Goal: Task Accomplishment & Management: Manage account settings

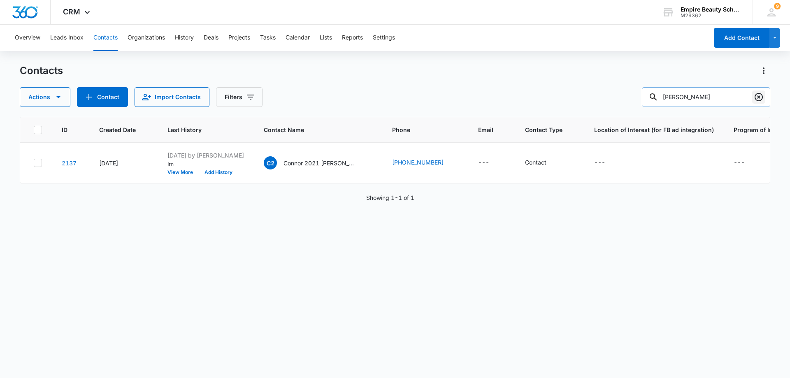
click at [760, 96] on icon "Clear" at bounding box center [759, 97] width 8 height 8
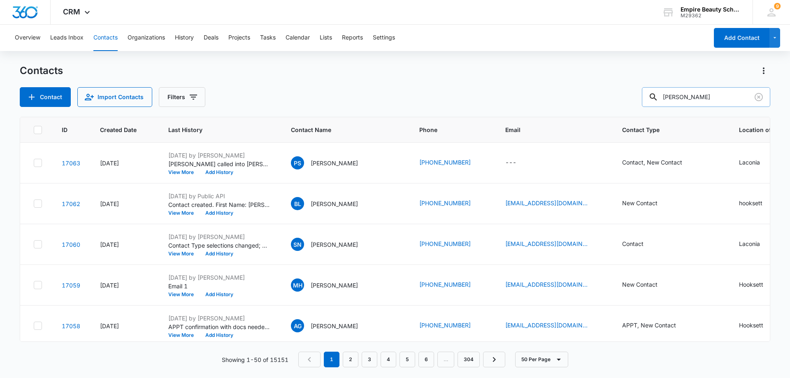
type input "mary"
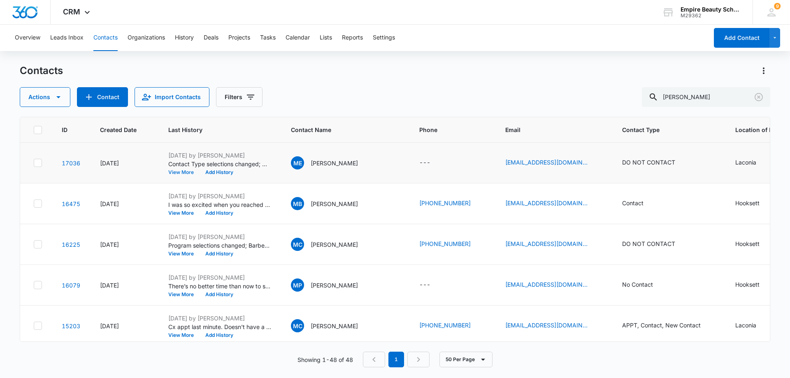
click at [187, 171] on button "View More" at bounding box center [183, 172] width 31 height 5
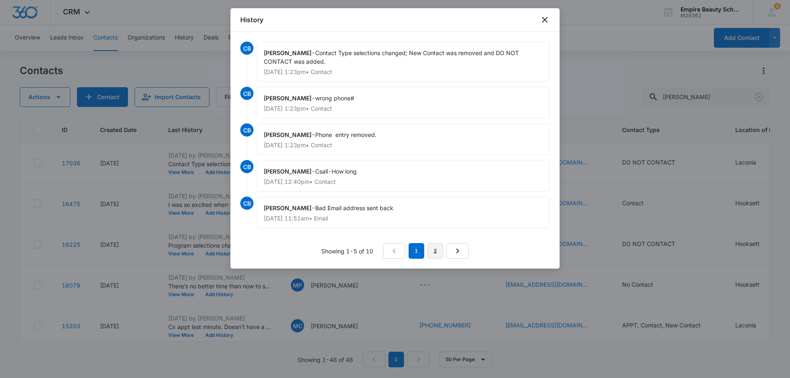
click at [433, 251] on link "2" at bounding box center [436, 251] width 16 height 16
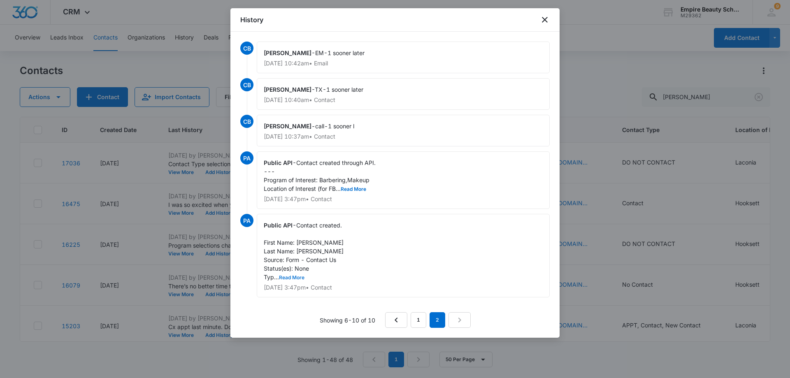
click at [300, 278] on button "Read More" at bounding box center [292, 277] width 26 height 5
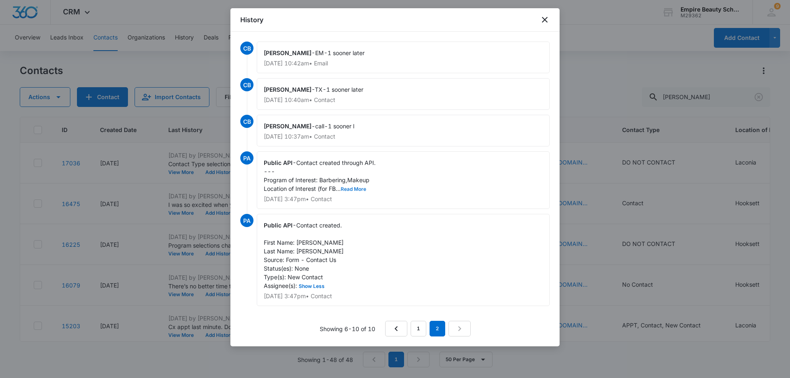
click at [353, 190] on button "Read More" at bounding box center [354, 189] width 26 height 5
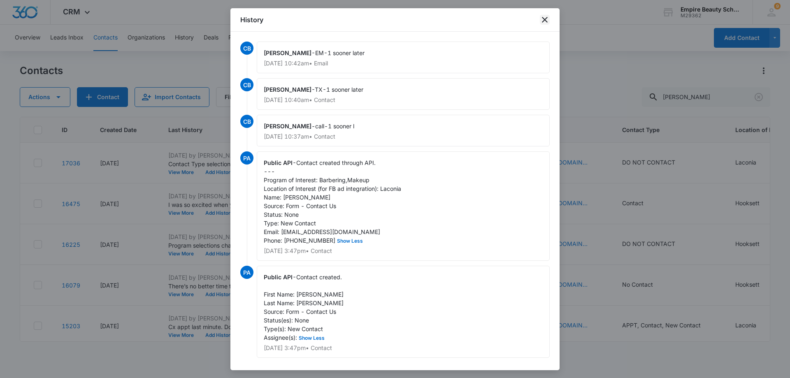
click at [546, 20] on icon "close" at bounding box center [545, 20] width 10 height 10
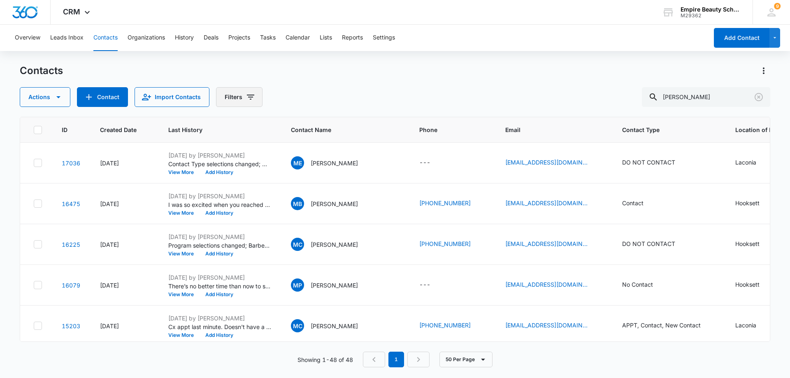
click at [251, 101] on icon "Filters" at bounding box center [251, 97] width 10 height 10
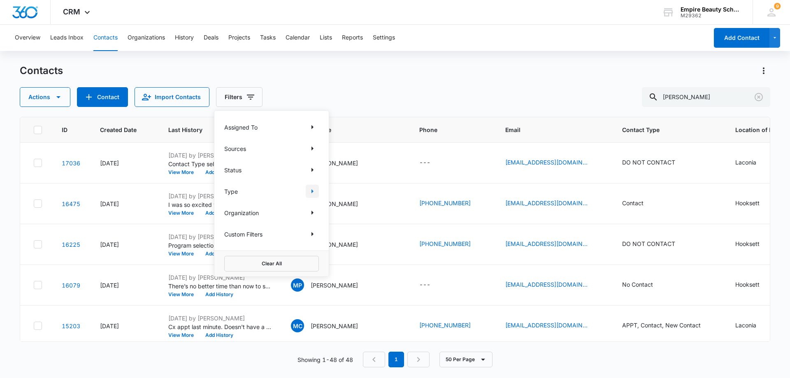
click at [315, 193] on icon "Show Type filters" at bounding box center [312, 191] width 10 height 10
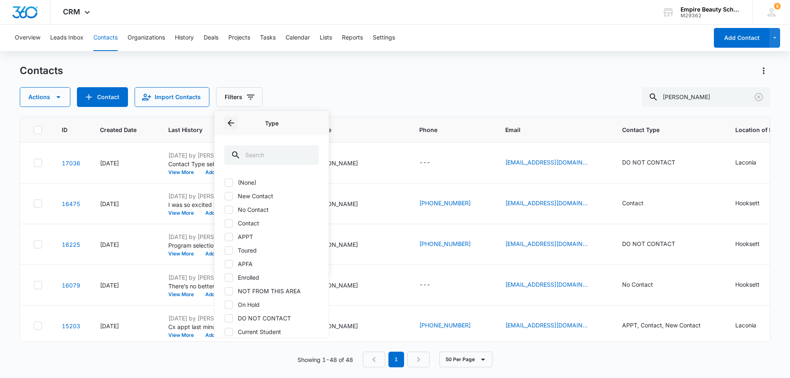
click at [231, 122] on icon "Back" at bounding box center [231, 123] width 10 height 10
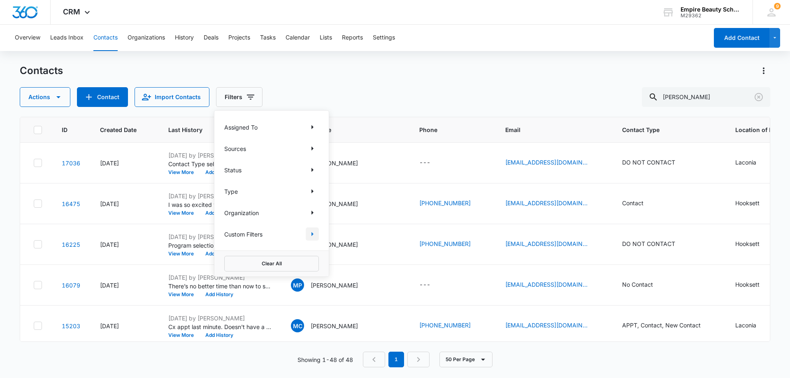
click at [311, 236] on icon "Show Custom Filters filters" at bounding box center [312, 234] width 10 height 10
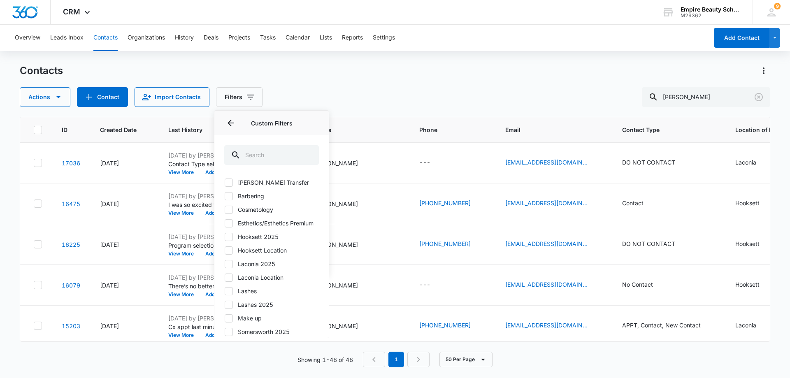
click at [227, 268] on icon at bounding box center [228, 264] width 7 height 7
click at [225, 264] on input "Laconia 2025" at bounding box center [224, 264] width 0 height 0
checkbox input "true"
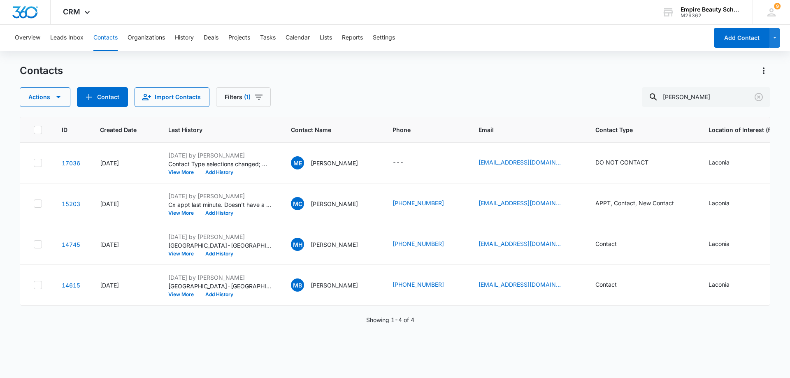
click at [323, 67] on div "Contacts" at bounding box center [395, 70] width 751 height 13
click at [761, 100] on icon "Clear" at bounding box center [759, 97] width 8 height 8
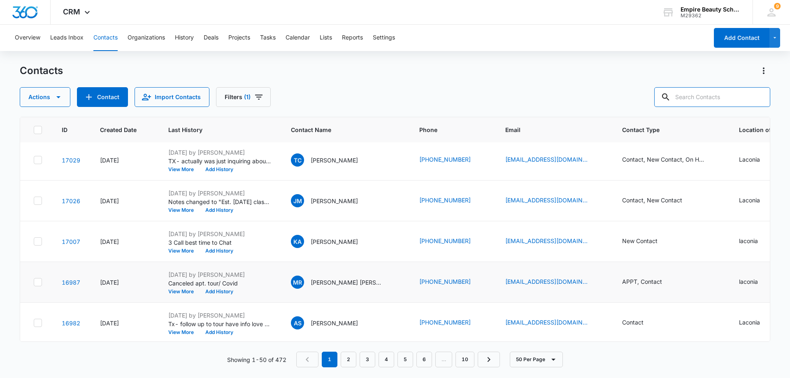
scroll to position [329, 0]
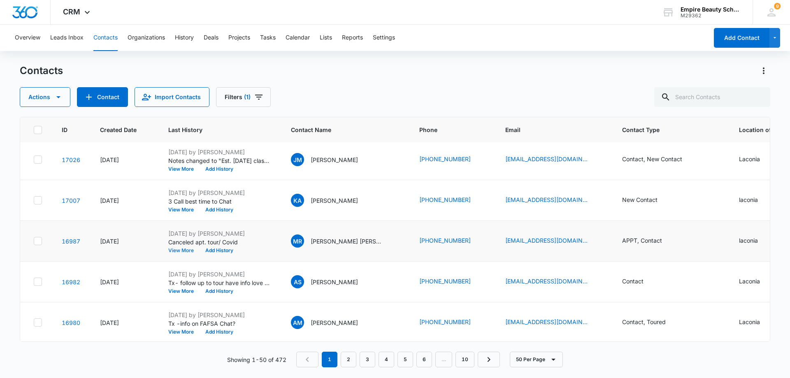
click at [188, 250] on button "View More" at bounding box center [183, 250] width 31 height 5
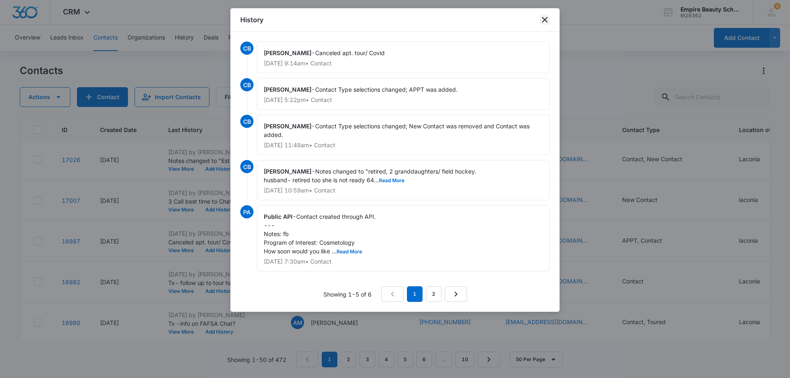
click at [542, 21] on icon "close" at bounding box center [545, 20] width 10 height 10
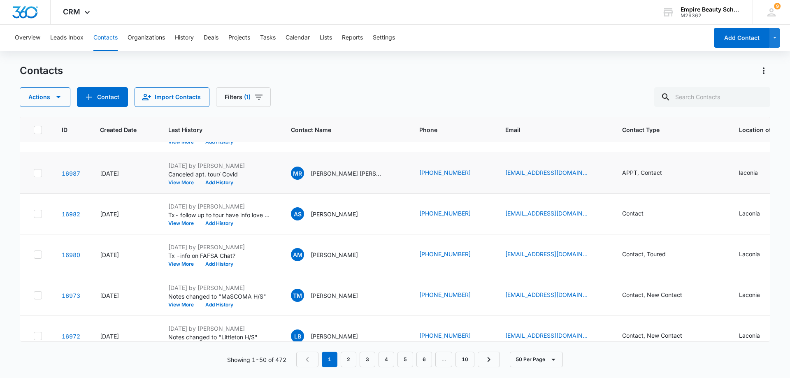
scroll to position [412, 0]
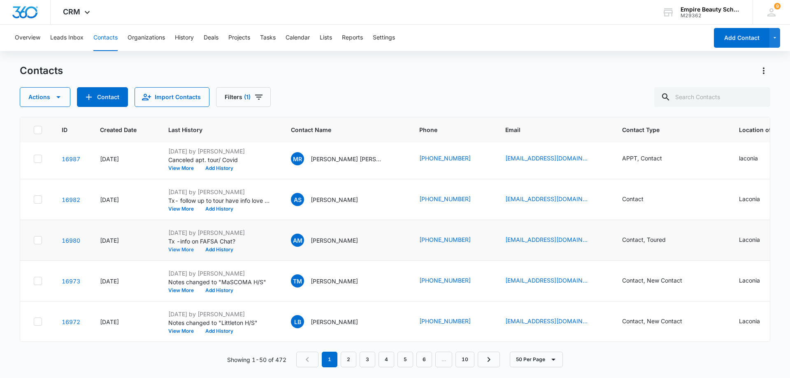
click at [178, 249] on button "View More" at bounding box center [183, 249] width 31 height 5
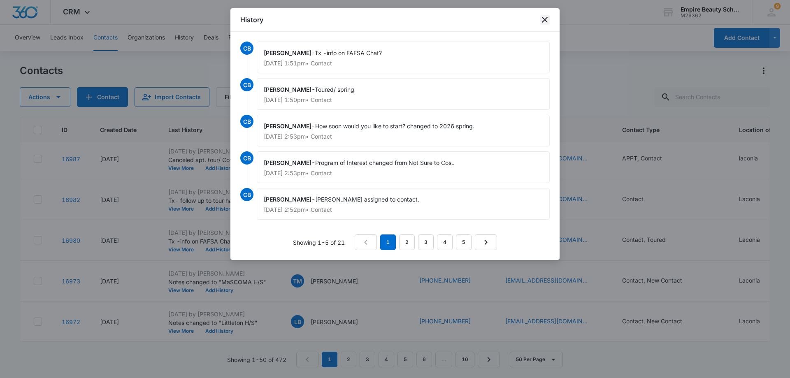
click at [544, 19] on icon "close" at bounding box center [545, 20] width 10 height 10
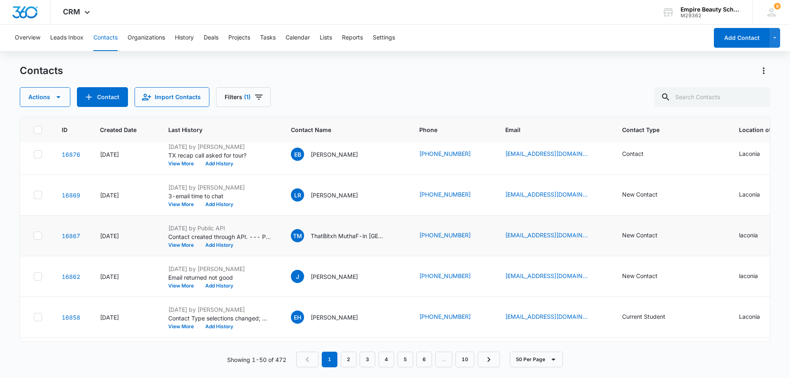
scroll to position [1515, 0]
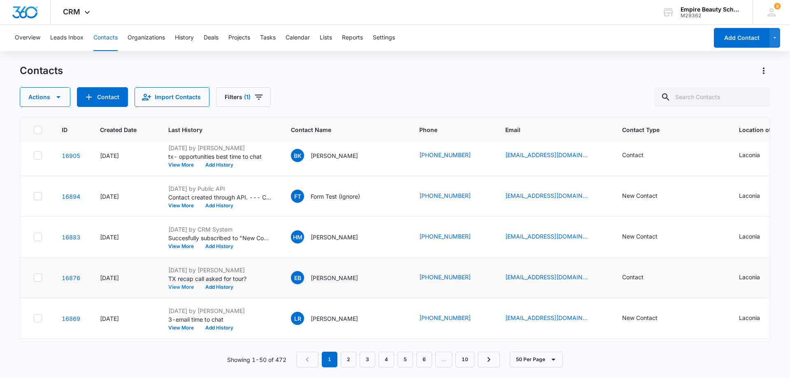
click at [180, 285] on button "View More" at bounding box center [183, 287] width 31 height 5
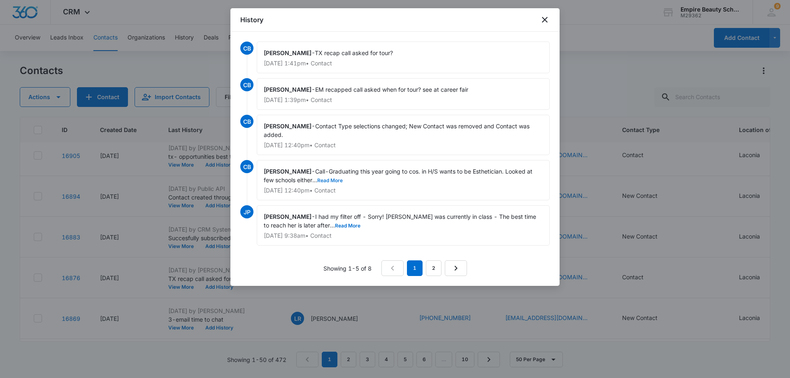
click at [329, 178] on button "Read More" at bounding box center [330, 180] width 26 height 5
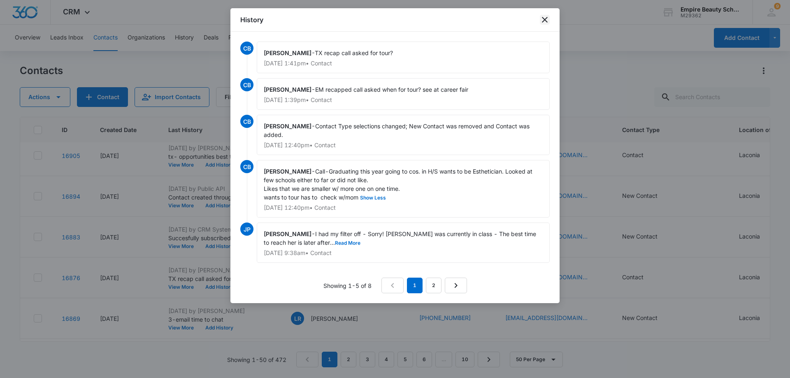
click at [544, 19] on icon "close" at bounding box center [545, 20] width 6 height 6
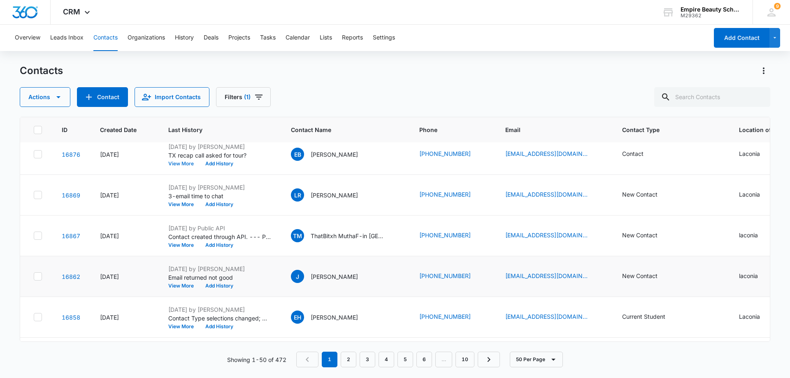
scroll to position [1679, 0]
click at [181, 284] on button "View More" at bounding box center [183, 285] width 31 height 5
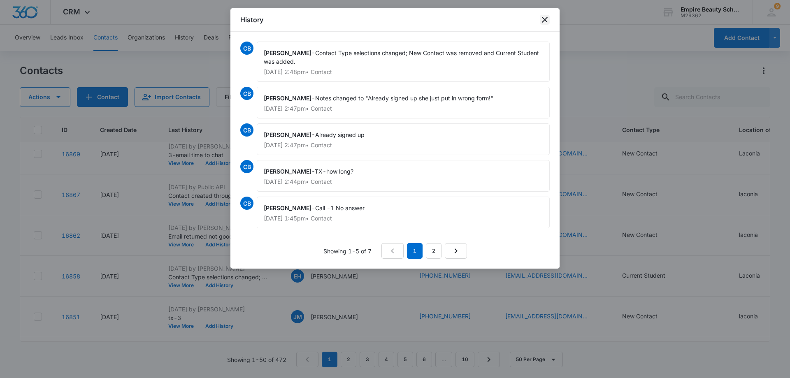
click at [543, 20] on icon "close" at bounding box center [545, 20] width 10 height 10
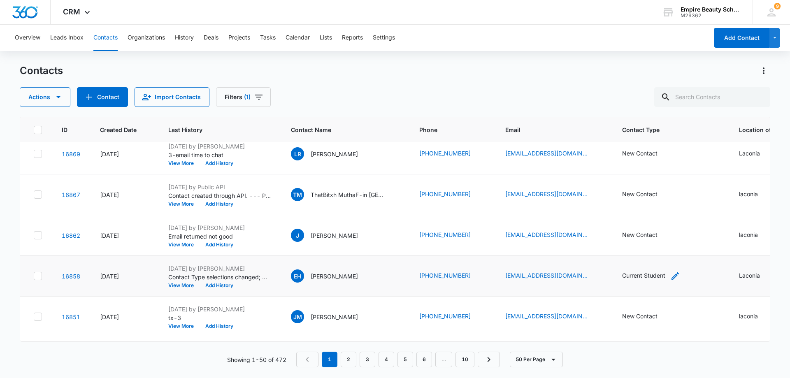
click at [670, 274] on icon "Contact Type - Current Student - Select to Edit Field" at bounding box center [675, 276] width 10 height 10
click at [684, 223] on div at bounding box center [686, 222] width 13 height 13
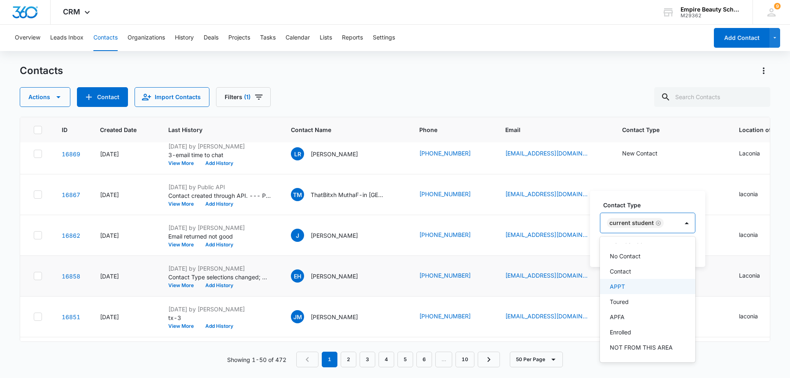
scroll to position [41, 0]
click at [631, 319] on p "Enrolled" at bounding box center [620, 318] width 21 height 9
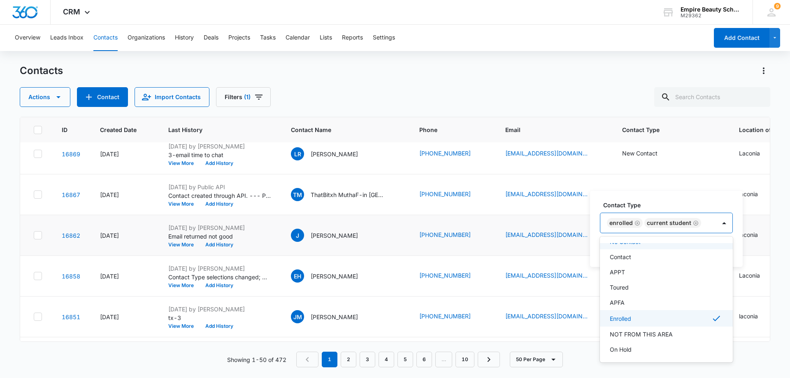
click at [695, 223] on icon "Remove Current Student" at bounding box center [696, 223] width 6 height 6
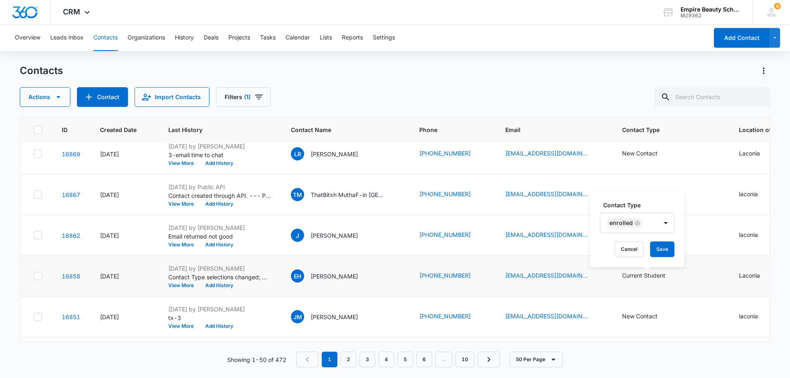
click at [653, 207] on label "Contact Type" at bounding box center [640, 205] width 74 height 9
click at [661, 246] on button "Save" at bounding box center [662, 250] width 24 height 16
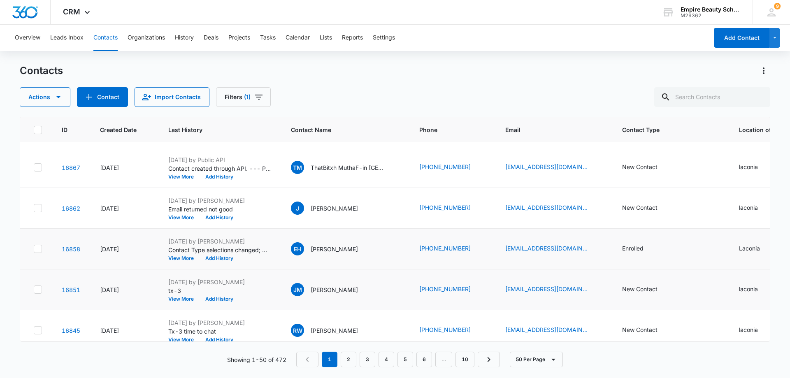
scroll to position [1762, 0]
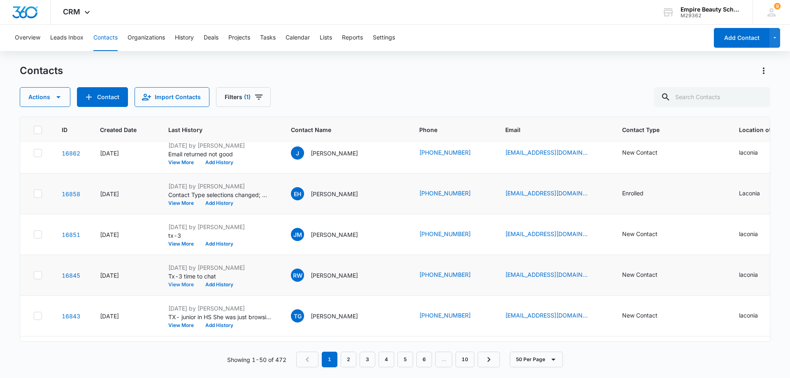
click at [183, 283] on button "View More" at bounding box center [183, 284] width 31 height 5
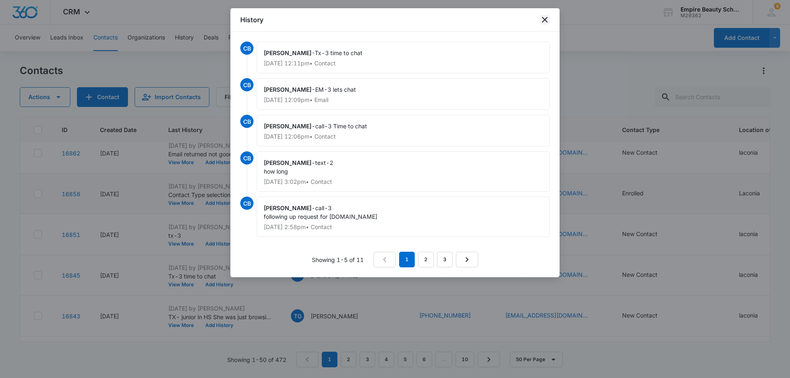
click at [543, 16] on icon "close" at bounding box center [545, 20] width 10 height 10
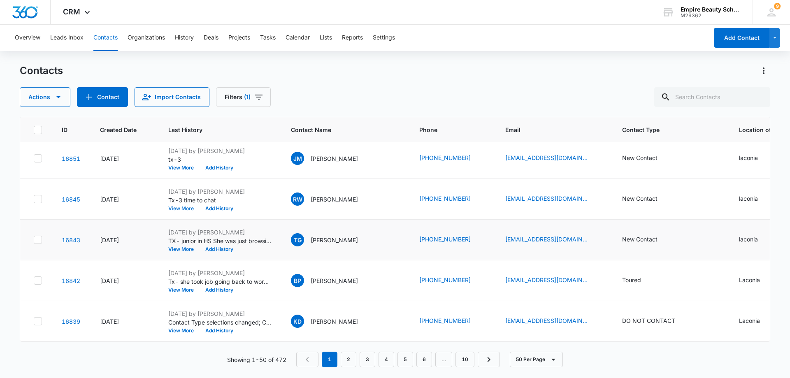
scroll to position [1844, 0]
click at [187, 288] on button "View More" at bounding box center [183, 290] width 31 height 5
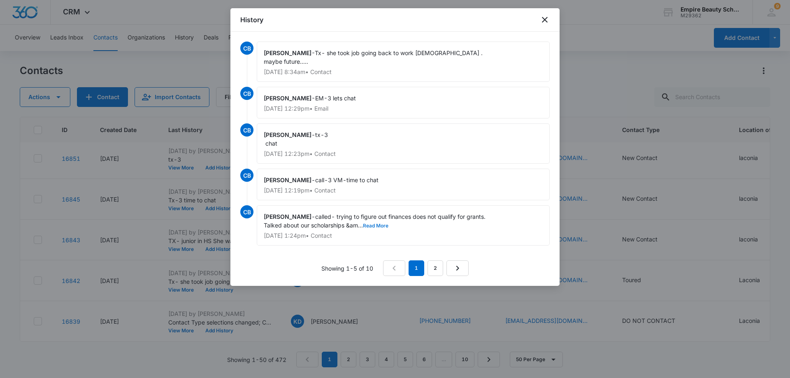
click at [375, 225] on button "Read More" at bounding box center [376, 225] width 26 height 5
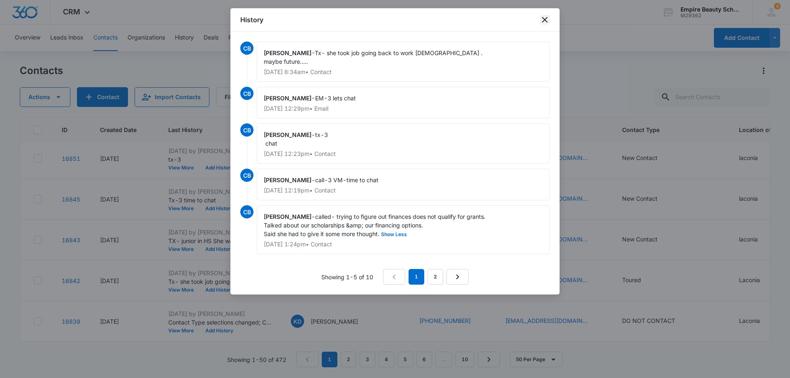
click at [547, 19] on icon "close" at bounding box center [545, 20] width 10 height 10
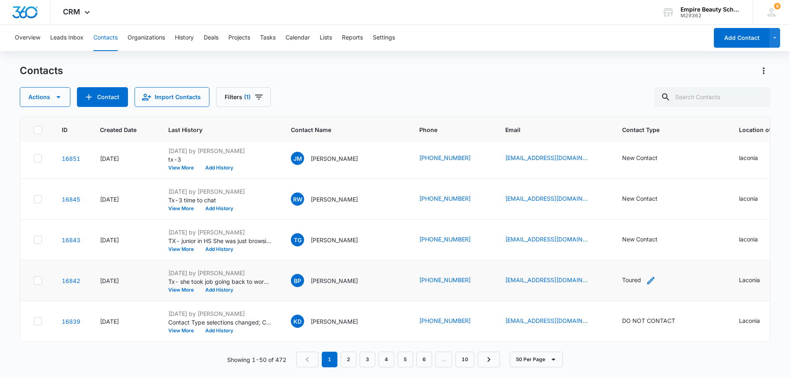
click at [646, 276] on icon "Contact Type - Toured - Select to Edit Field" at bounding box center [651, 281] width 10 height 10
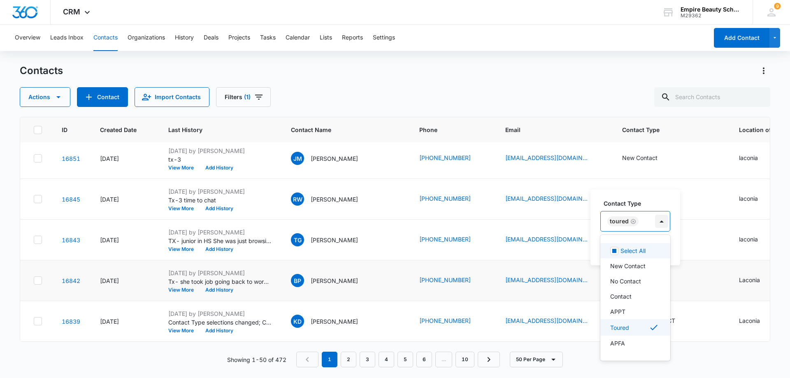
click at [660, 218] on div at bounding box center [661, 221] width 13 height 13
click at [630, 316] on p "On Hold" at bounding box center [621, 315] width 22 height 9
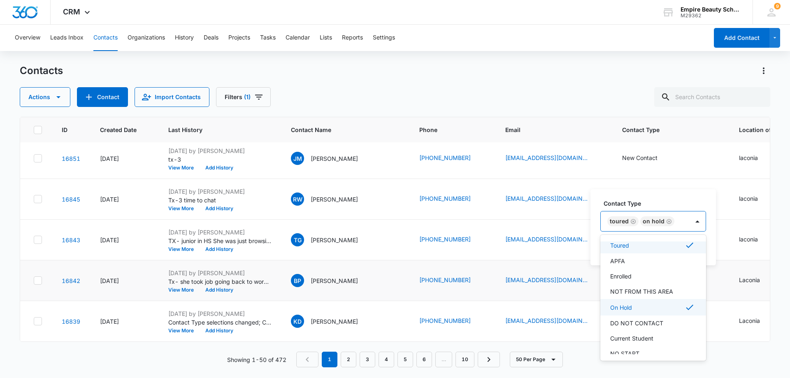
click at [655, 200] on label "Contact Type" at bounding box center [657, 203] width 106 height 9
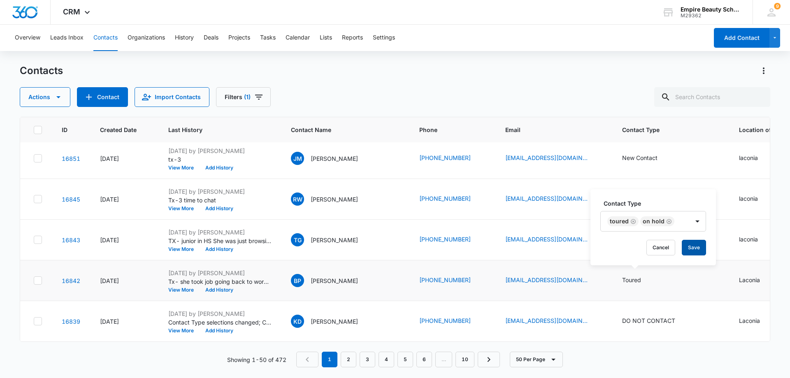
click at [696, 245] on button "Save" at bounding box center [694, 248] width 24 height 16
click at [188, 328] on button "View More" at bounding box center [183, 330] width 31 height 5
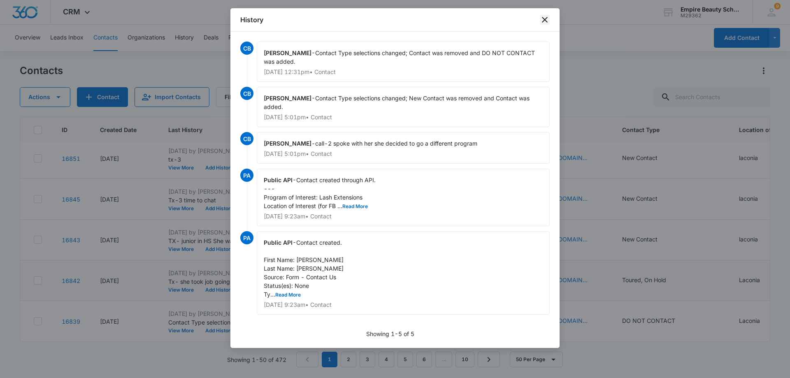
click at [544, 19] on icon "close" at bounding box center [545, 20] width 10 height 10
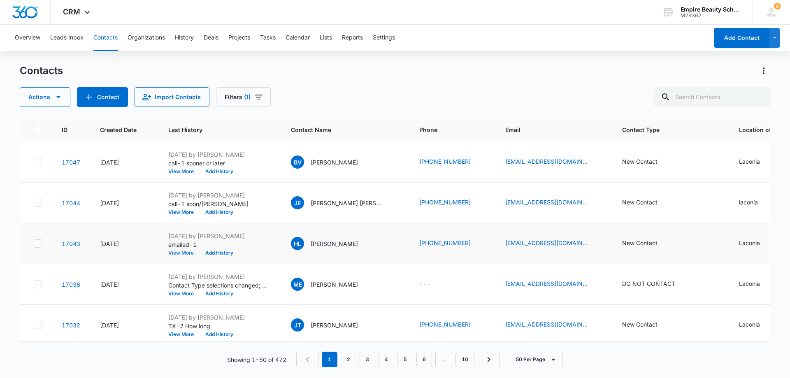
click at [178, 251] on button "View More" at bounding box center [183, 253] width 31 height 5
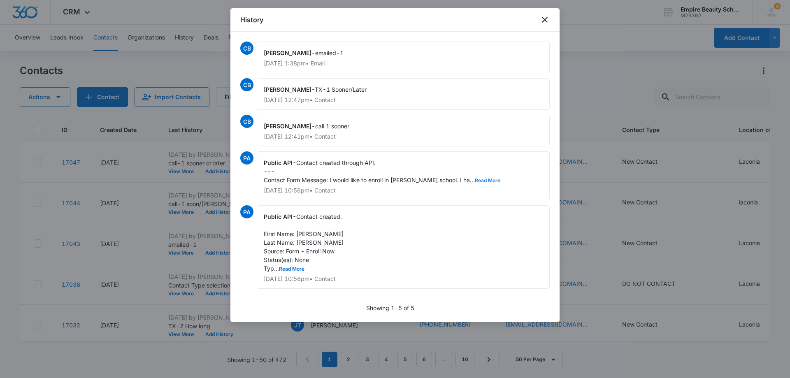
click at [475, 181] on button "Read More" at bounding box center [488, 180] width 26 height 5
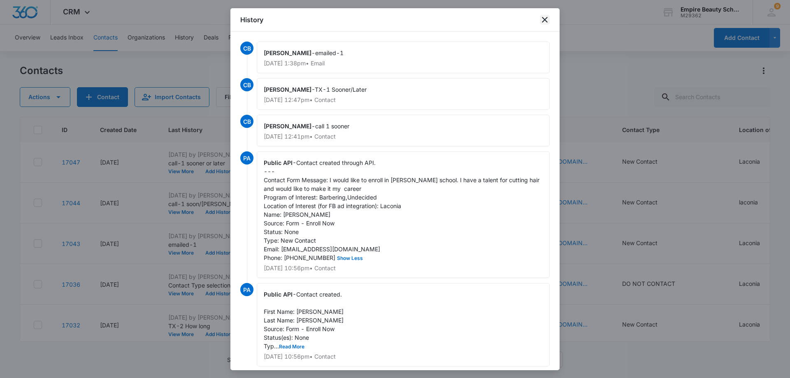
click at [546, 19] on icon "close" at bounding box center [545, 20] width 6 height 6
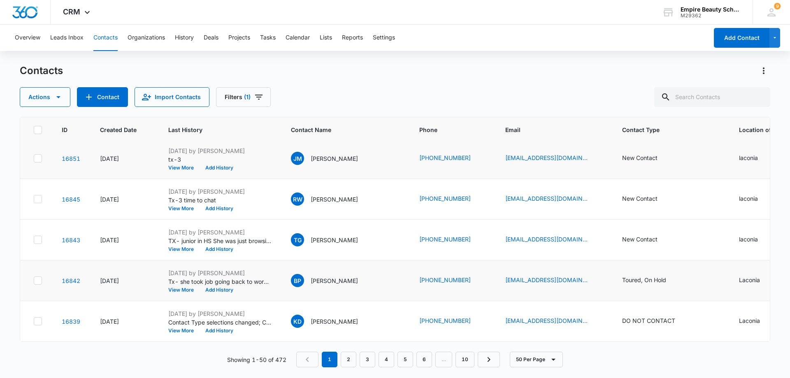
scroll to position [1844, 0]
click at [351, 358] on link "2" at bounding box center [349, 360] width 16 height 16
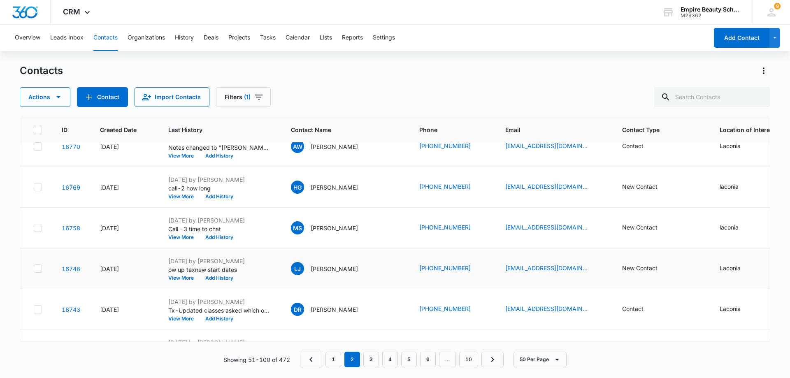
scroll to position [329, 0]
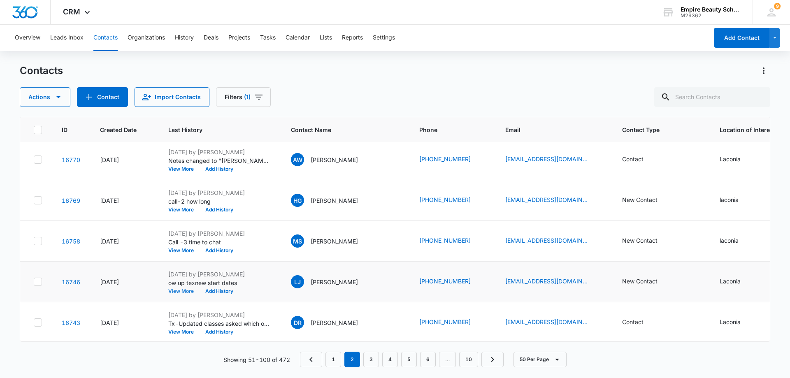
click at [175, 289] on button "View More" at bounding box center [183, 291] width 31 height 5
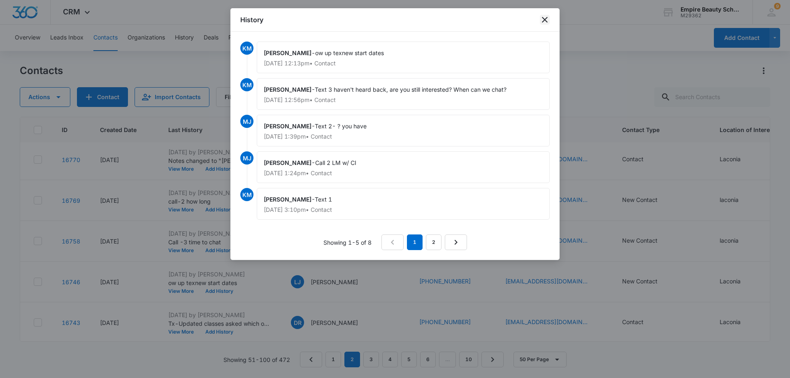
click at [548, 19] on icon "close" at bounding box center [545, 20] width 10 height 10
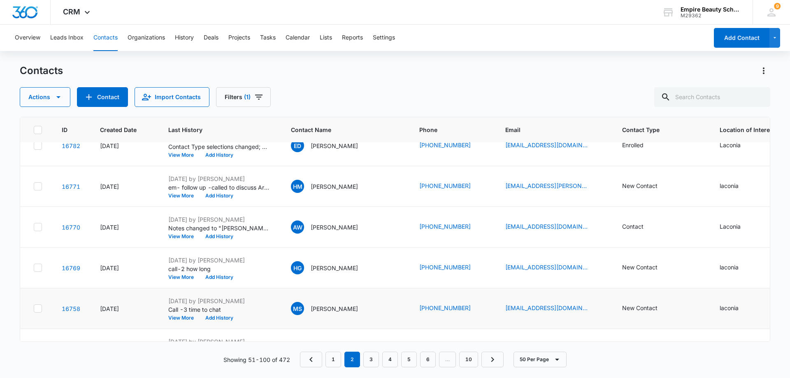
scroll to position [247, 0]
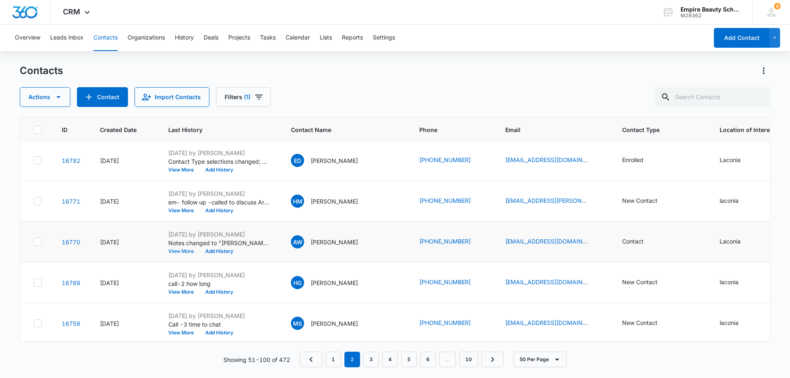
click at [185, 249] on button "View More" at bounding box center [183, 251] width 31 height 5
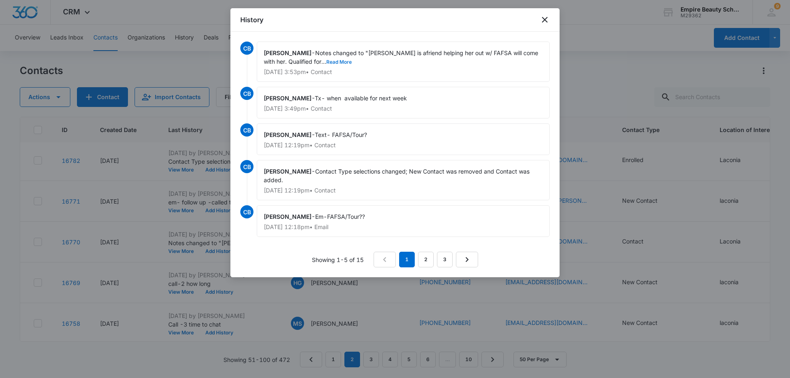
click at [326, 60] on button "Read More" at bounding box center [339, 62] width 26 height 5
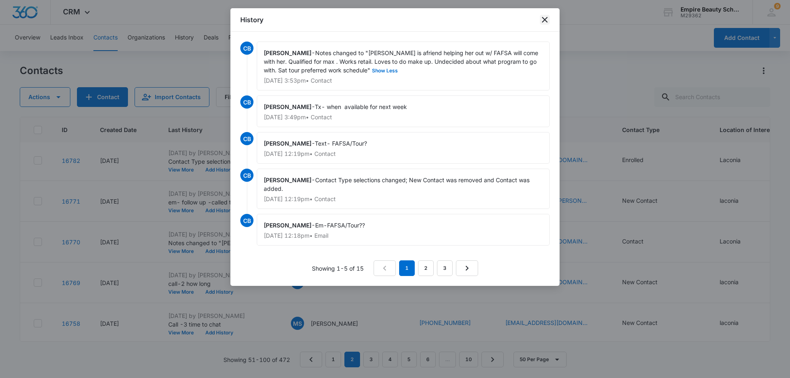
click at [547, 19] on icon "close" at bounding box center [545, 20] width 10 height 10
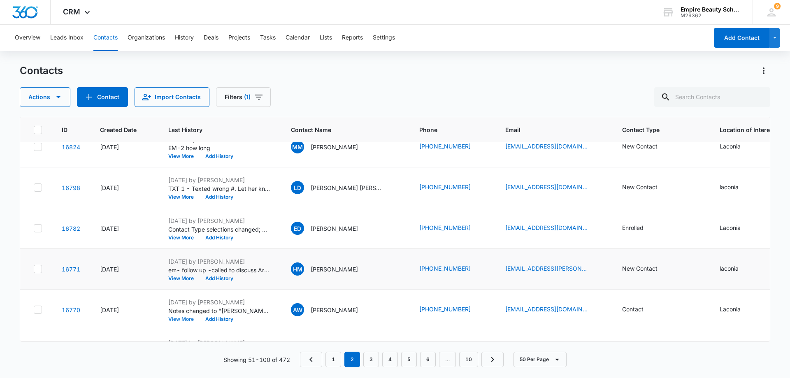
scroll to position [165, 0]
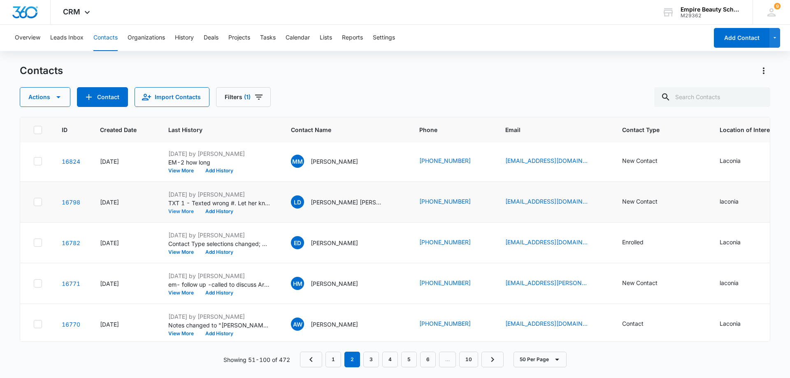
click at [178, 210] on button "View More" at bounding box center [183, 211] width 31 height 5
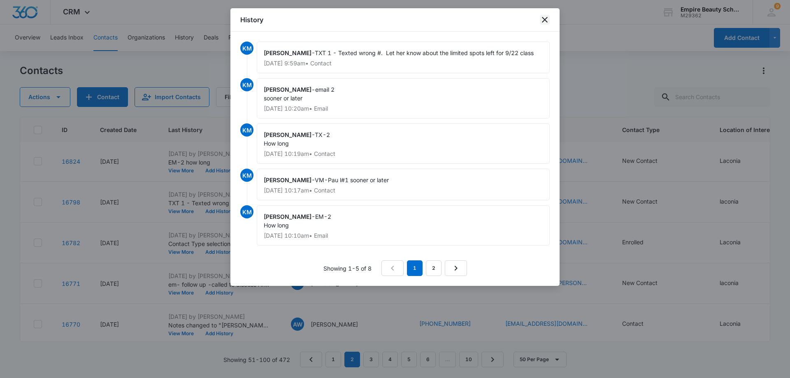
click at [547, 19] on icon "close" at bounding box center [545, 20] width 10 height 10
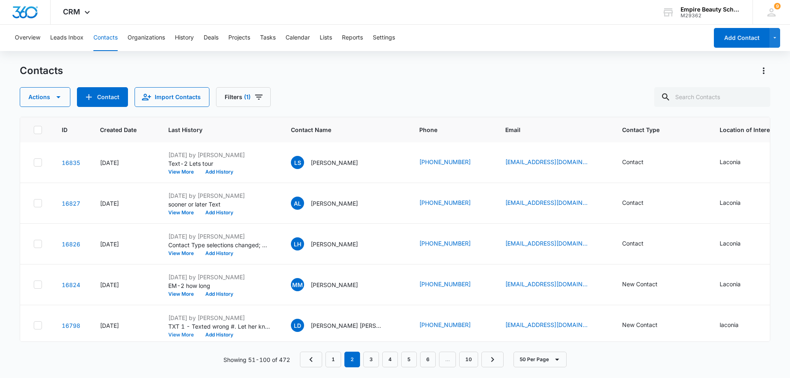
scroll to position [0, 0]
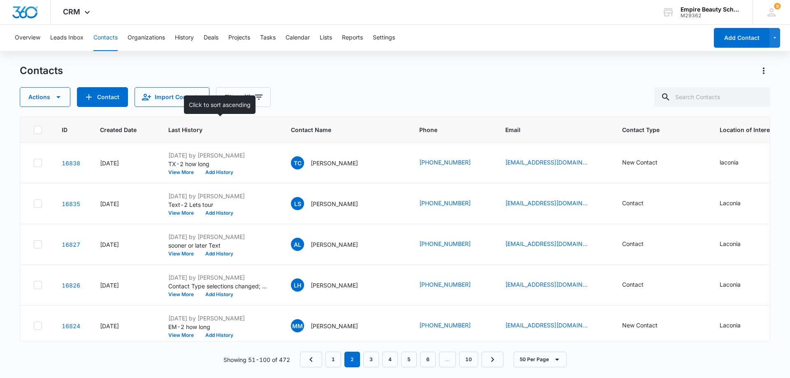
click at [213, 130] on span "Last History" at bounding box center [213, 130] width 91 height 9
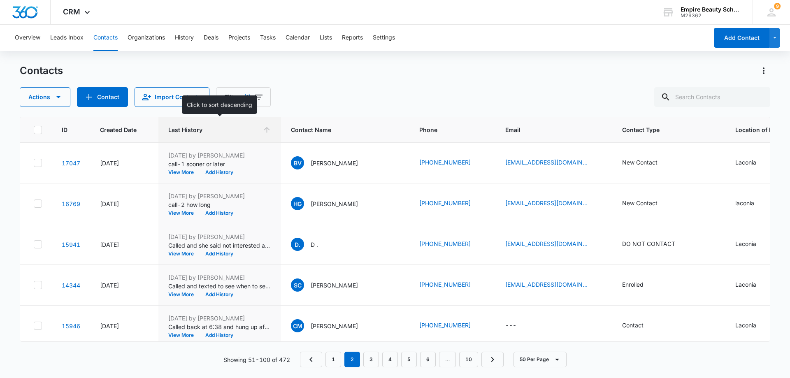
click at [265, 129] on icon at bounding box center [267, 130] width 6 height 6
click at [265, 129] on icon at bounding box center [267, 130] width 9 height 9
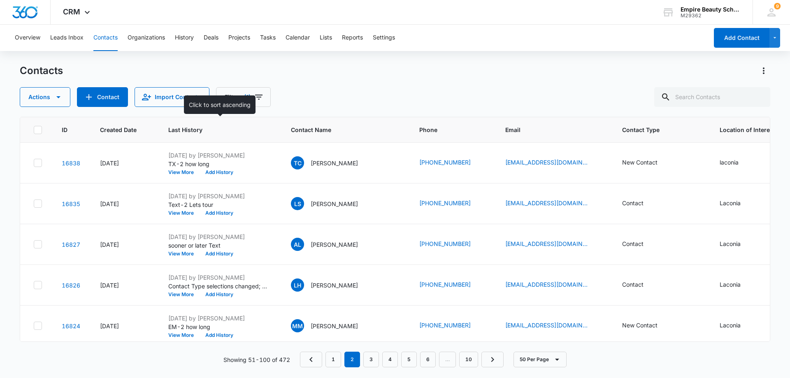
click at [219, 133] on span "Last History" at bounding box center [213, 130] width 91 height 9
click at [267, 130] on icon at bounding box center [267, 130] width 6 height 6
click at [267, 130] on div at bounding box center [267, 130] width 9 height 9
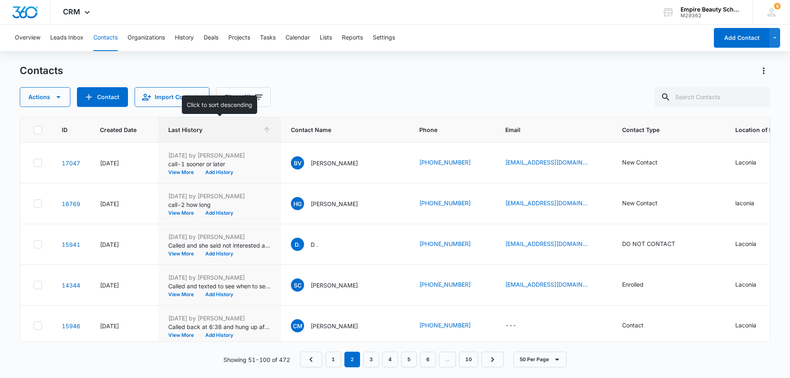
click at [266, 129] on icon at bounding box center [267, 130] width 6 height 6
click at [267, 130] on icon at bounding box center [267, 130] width 6 height 6
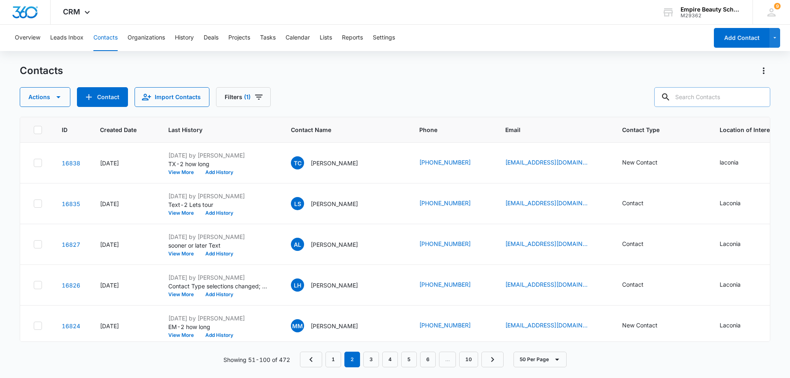
click at [727, 97] on input "text" at bounding box center [712, 97] width 116 height 20
type input "byoe"
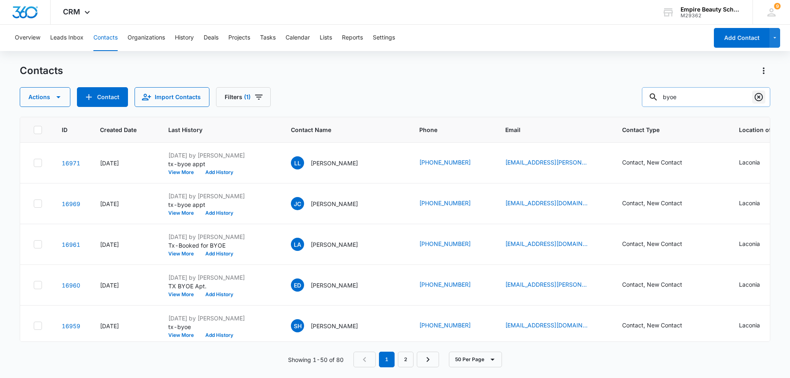
click at [761, 97] on icon "Clear" at bounding box center [759, 97] width 10 height 10
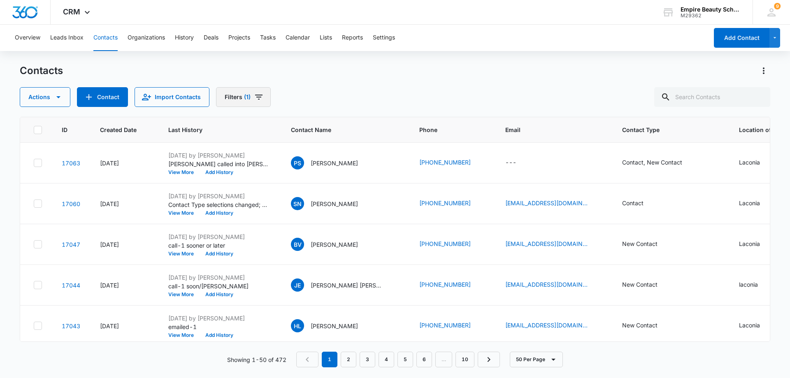
click at [258, 98] on icon "Filters" at bounding box center [259, 97] width 10 height 10
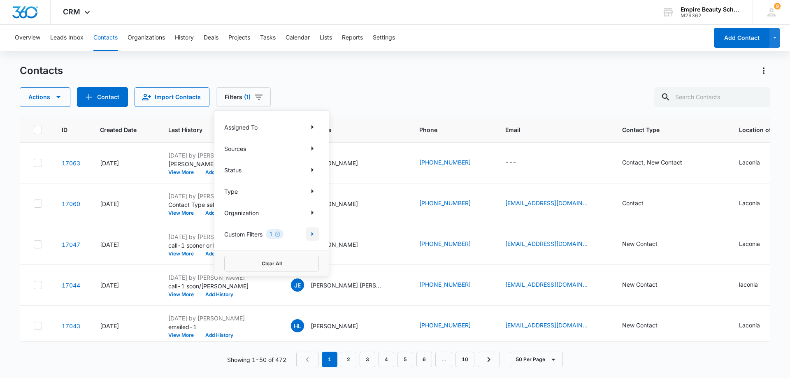
click at [311, 235] on icon "Show Custom Filters filters" at bounding box center [312, 234] width 10 height 10
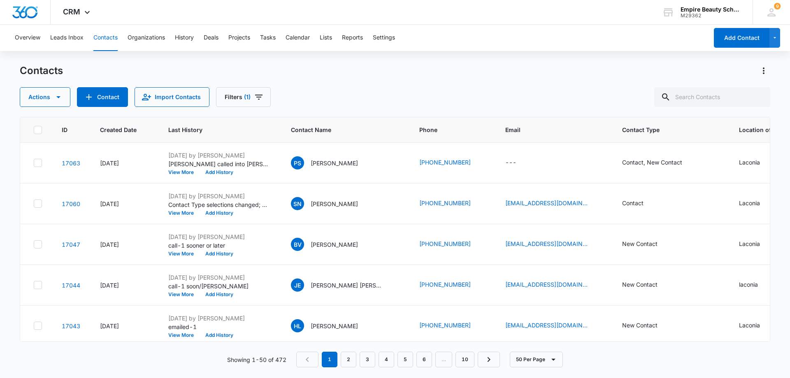
click at [305, 88] on div "Actions Contact Import Contacts Filters (1)" at bounding box center [395, 97] width 751 height 20
click at [190, 253] on button "View More" at bounding box center [183, 253] width 31 height 5
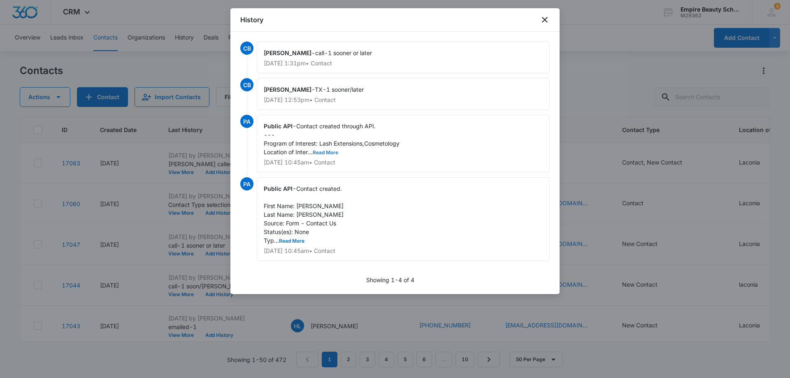
click at [333, 152] on button "Read More" at bounding box center [326, 152] width 26 height 5
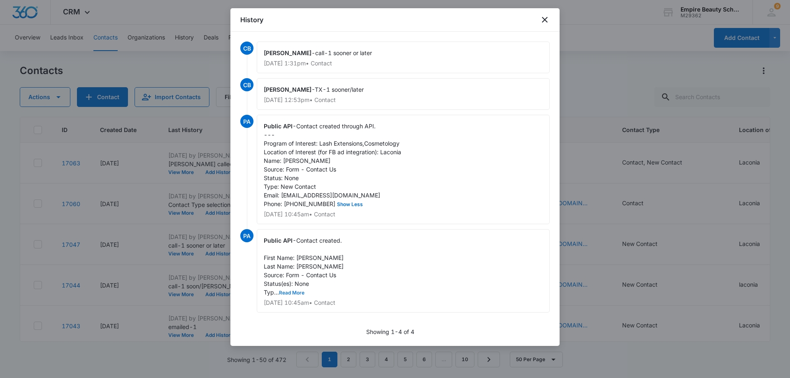
click at [295, 295] on button "Read More" at bounding box center [292, 293] width 26 height 5
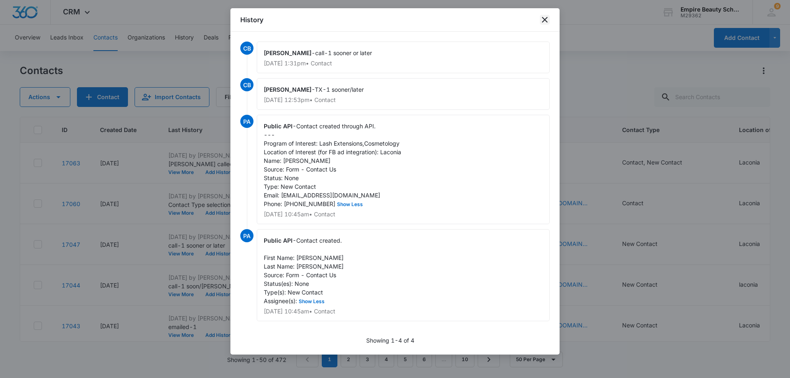
click at [547, 18] on icon "close" at bounding box center [545, 20] width 6 height 6
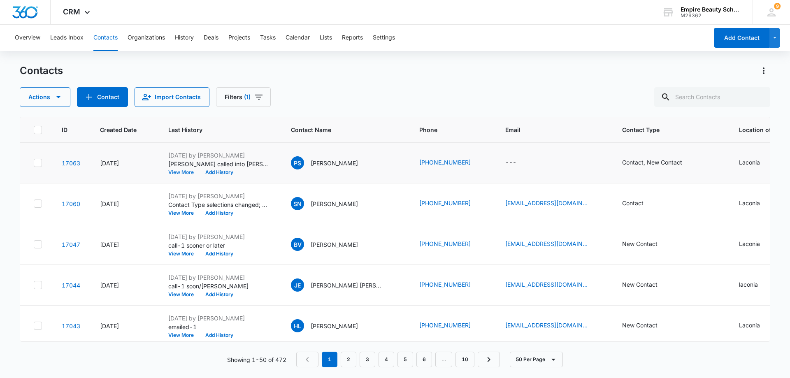
click at [188, 172] on button "View More" at bounding box center [183, 172] width 31 height 5
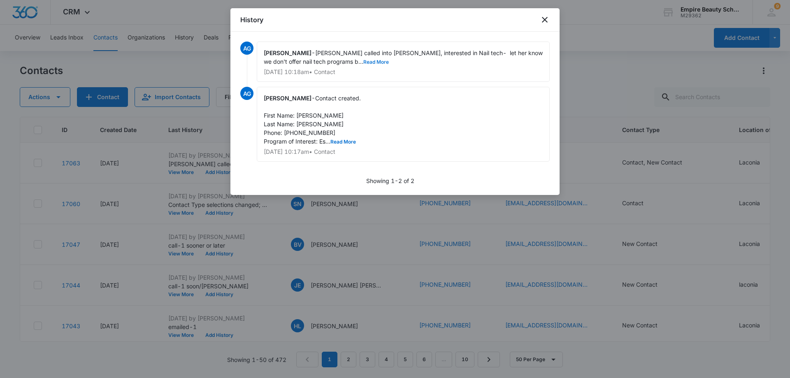
click at [363, 63] on button "Read More" at bounding box center [376, 62] width 26 height 5
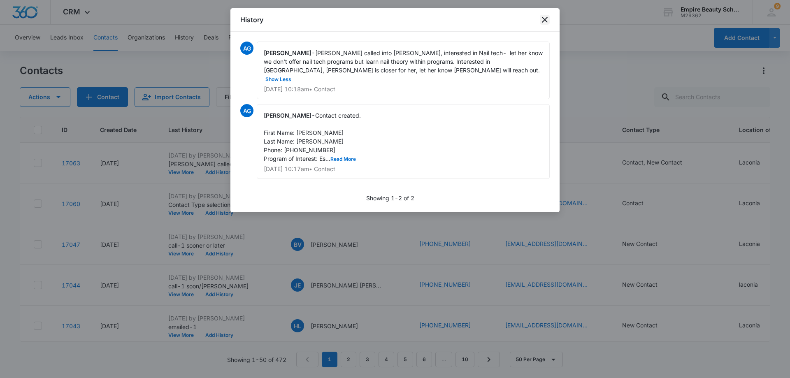
click at [546, 18] on icon "close" at bounding box center [545, 20] width 10 height 10
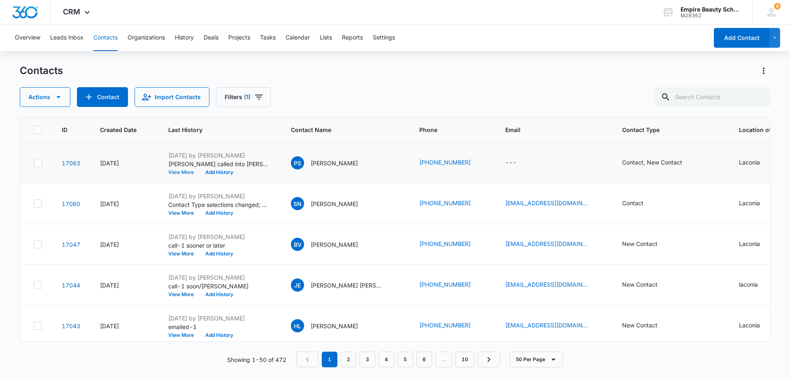
click at [186, 173] on button "View More" at bounding box center [183, 172] width 31 height 5
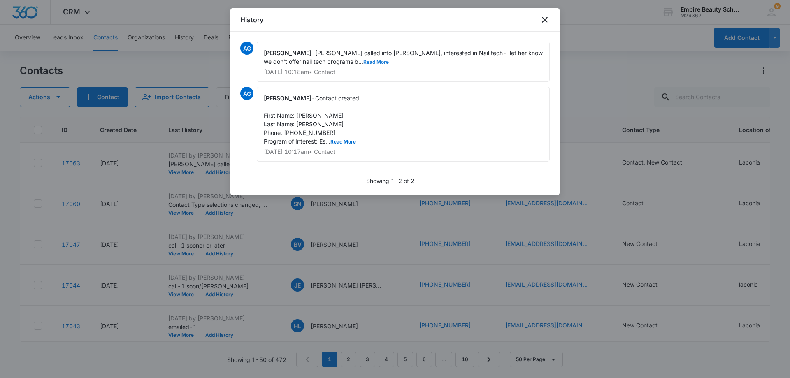
click at [363, 61] on button "Read More" at bounding box center [376, 62] width 26 height 5
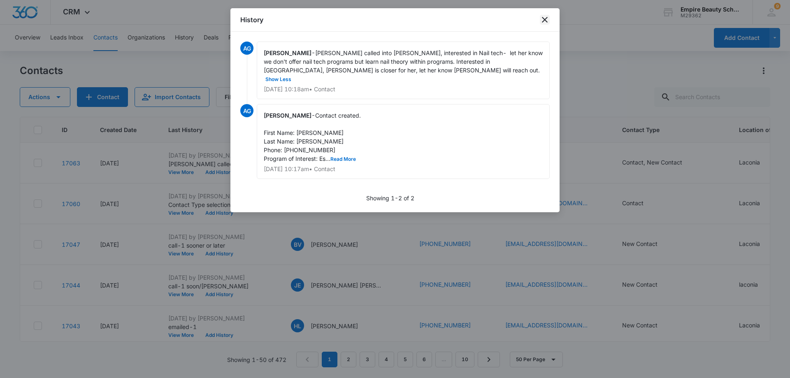
click at [545, 18] on icon "close" at bounding box center [545, 20] width 10 height 10
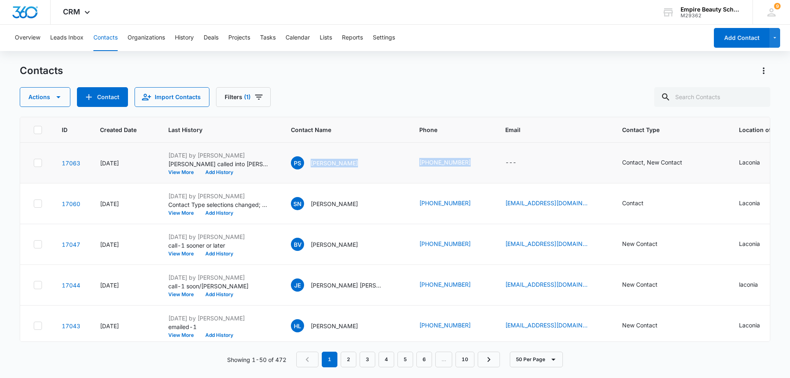
drag, startPoint x: 310, startPoint y: 163, endPoint x: 468, endPoint y: 182, distance: 158.7
click at [468, 182] on tr "17063 Oct 8, 2025 Oct 8, 2025 by Amelia Gauthier Pam called into Hooksett, inte…" at bounding box center [504, 163] width 969 height 41
copy tr "Pam Sciglimpaglia (603) 581-4079"
click at [687, 163] on icon "Contact Type - Contact, New Contact - Select to Edit Field" at bounding box center [692, 163] width 10 height 10
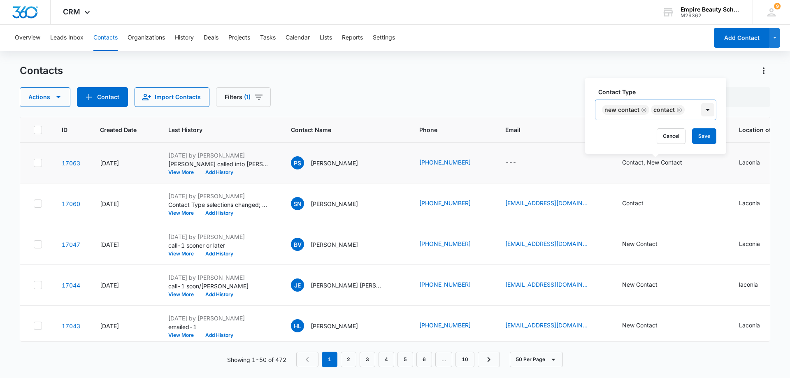
click at [709, 110] on div at bounding box center [707, 109] width 13 height 13
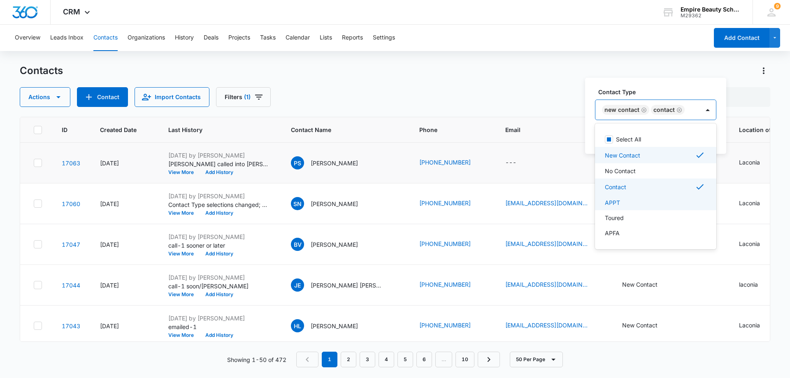
click at [630, 199] on div "APPT" at bounding box center [655, 202] width 100 height 9
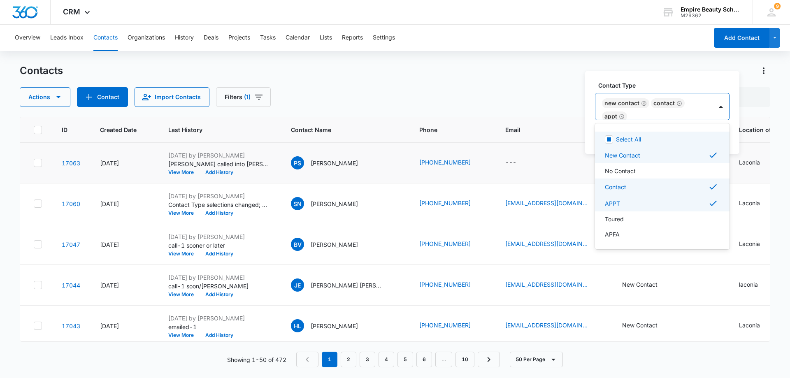
click at [679, 103] on icon "Remove Contact" at bounding box center [680, 103] width 6 height 6
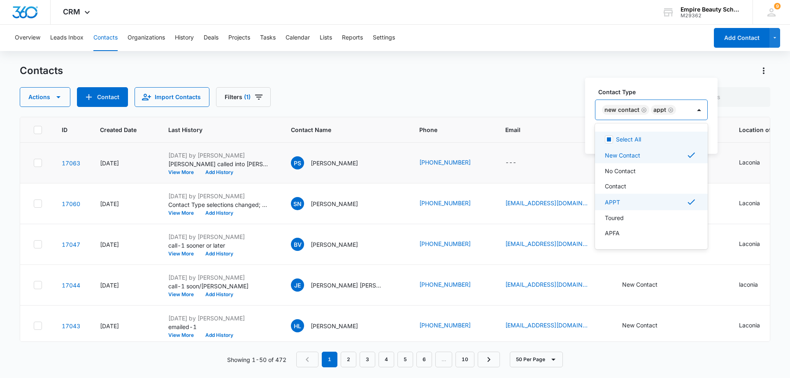
click at [644, 111] on icon "Remove New Contact" at bounding box center [644, 110] width 6 height 6
click at [642, 89] on label "Contact Type" at bounding box center [630, 92] width 64 height 9
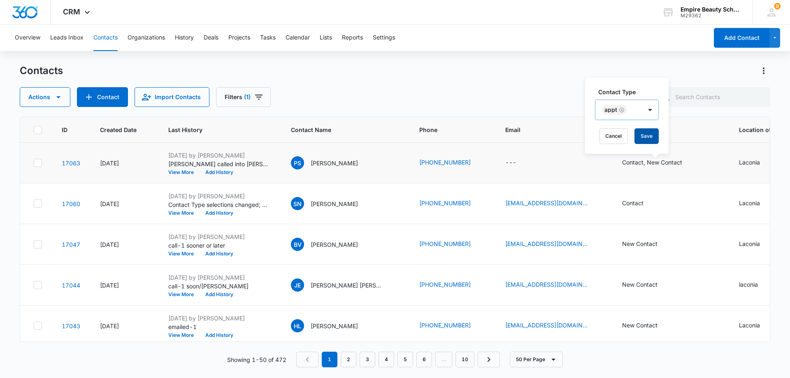
click at [646, 135] on button "Save" at bounding box center [647, 136] width 24 height 16
click at [219, 171] on button "Add History" at bounding box center [220, 172] width 40 height 5
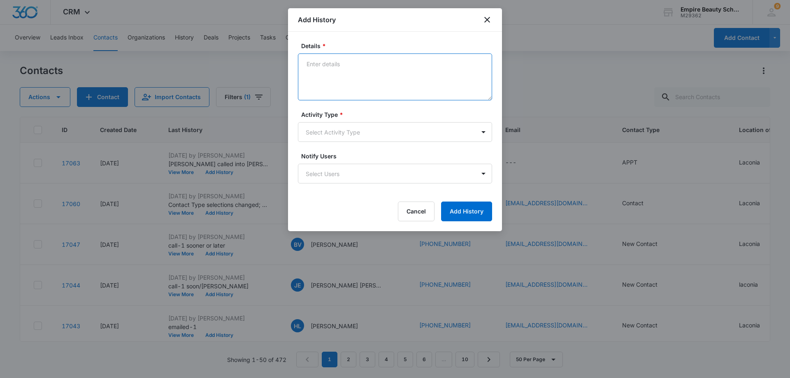
click at [395, 62] on textarea "Details *" at bounding box center [395, 77] width 194 height 47
type textarea "Booked appt for 10/10. Chantelle is off so I will do."
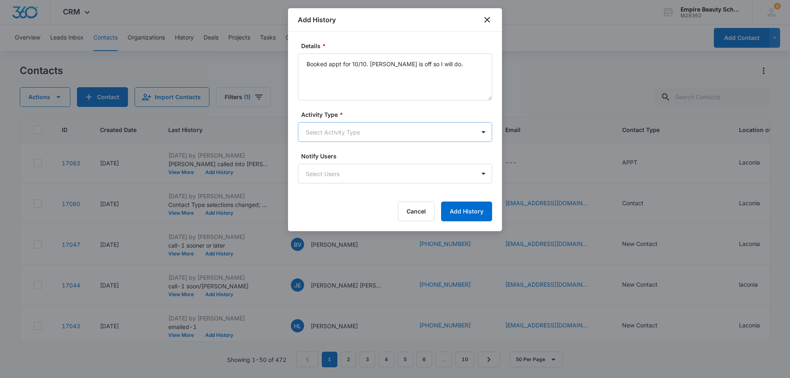
click at [407, 137] on body "CRM Apps Forms CRM Email Shop Payments POS Files Brand Settings AI Assistant Em…" at bounding box center [395, 189] width 790 height 378
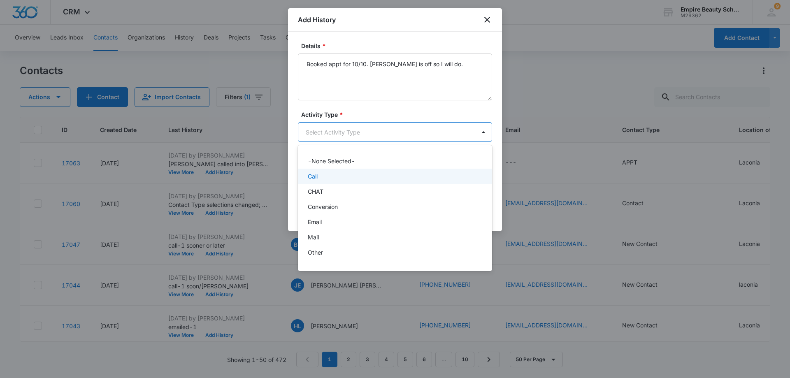
click at [330, 179] on div "Call" at bounding box center [394, 176] width 173 height 9
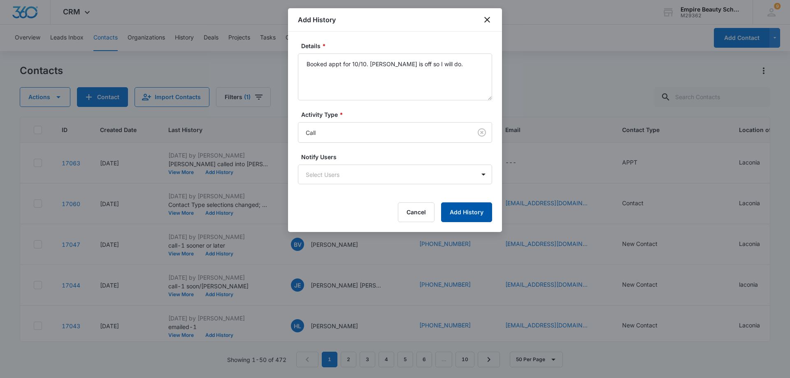
click at [458, 211] on button "Add History" at bounding box center [466, 212] width 51 height 20
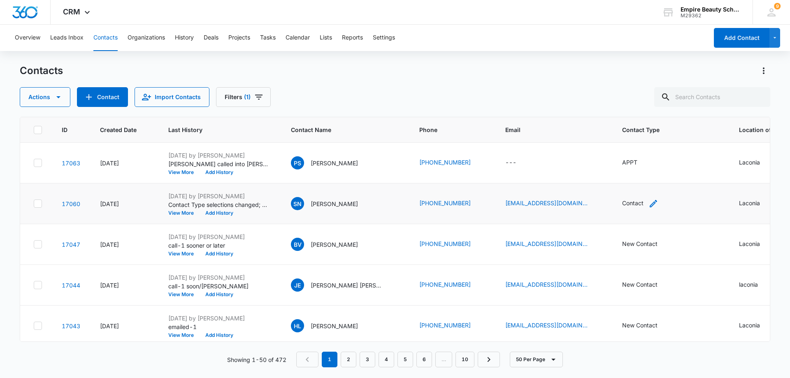
click at [650, 203] on icon "Contact Type - Contact - Select to Edit Field" at bounding box center [654, 204] width 10 height 10
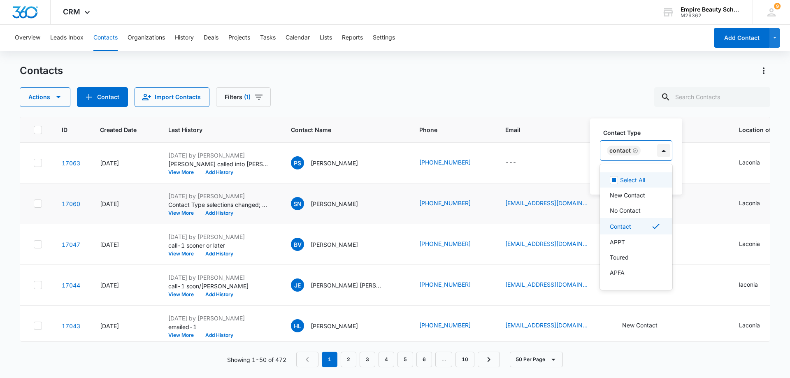
click at [663, 152] on div at bounding box center [663, 150] width 13 height 13
click at [620, 243] on p "APPT" at bounding box center [617, 242] width 15 height 9
click at [635, 149] on icon "Remove Contact" at bounding box center [636, 151] width 6 height 6
click at [552, 171] on td "---" at bounding box center [553, 163] width 117 height 41
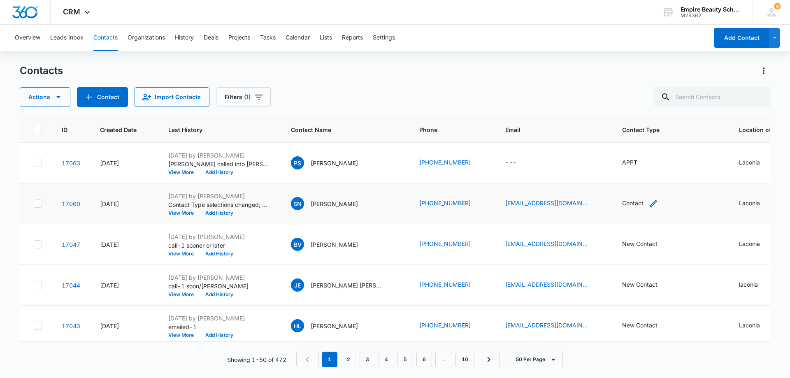
click at [632, 202] on div "Contact" at bounding box center [632, 203] width 21 height 9
click at [649, 176] on button "Save" at bounding box center [656, 177] width 24 height 16
click at [224, 212] on button "Add History" at bounding box center [220, 213] width 40 height 5
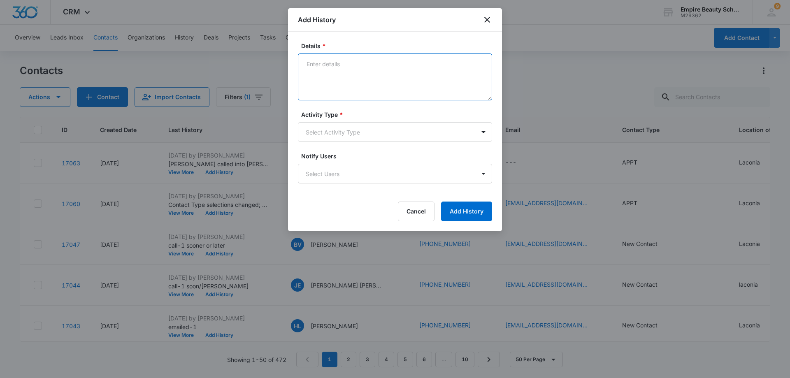
click at [328, 61] on textarea "Details *" at bounding box center [395, 77] width 194 height 47
type textarea "Appt for tour 10/8 @ 1:00 - Kate will do if Chantelle is not back from career f…"
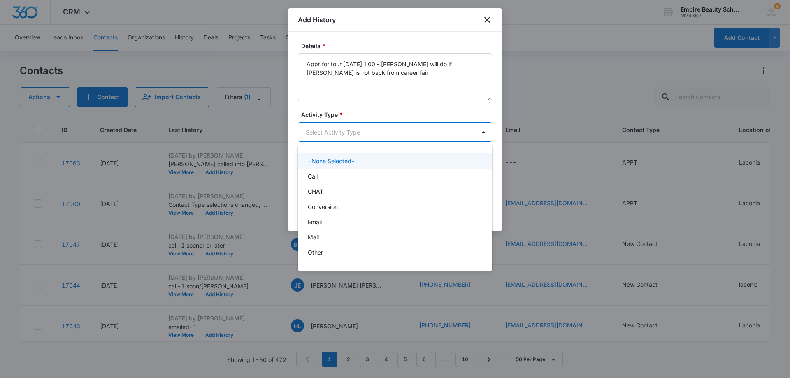
click at [346, 131] on body "CRM Apps Forms CRM Email Shop Payments POS Files Brand Settings AI Assistant Em…" at bounding box center [395, 189] width 790 height 378
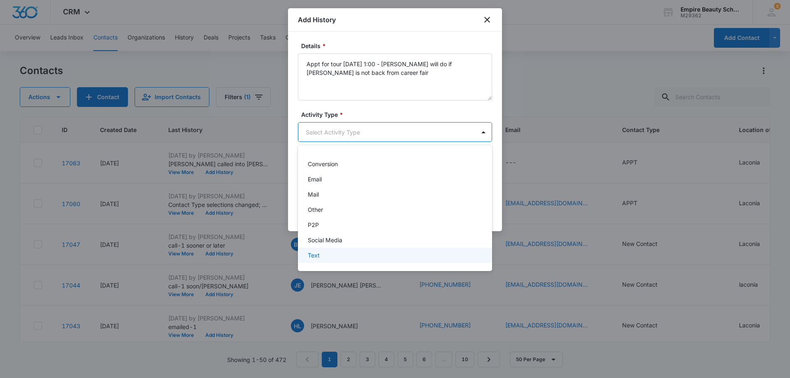
click at [316, 253] on p "Text" at bounding box center [314, 255] width 12 height 9
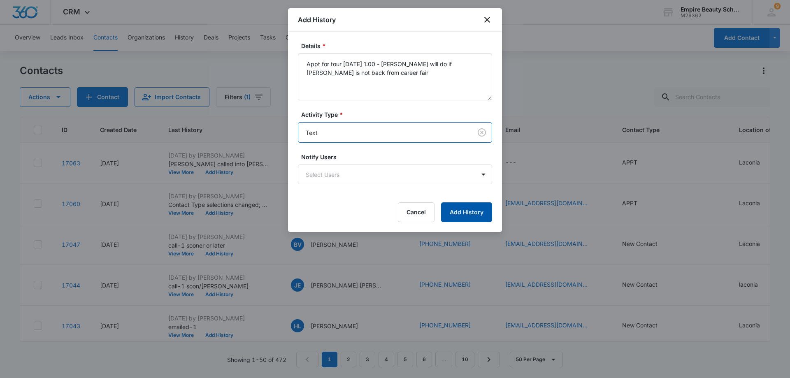
click at [477, 210] on button "Add History" at bounding box center [466, 212] width 51 height 20
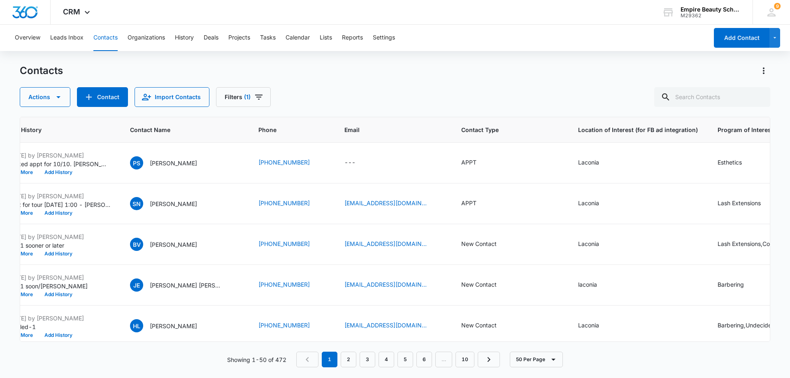
scroll to position [0, 60]
